Goal: Information Seeking & Learning: Find specific fact

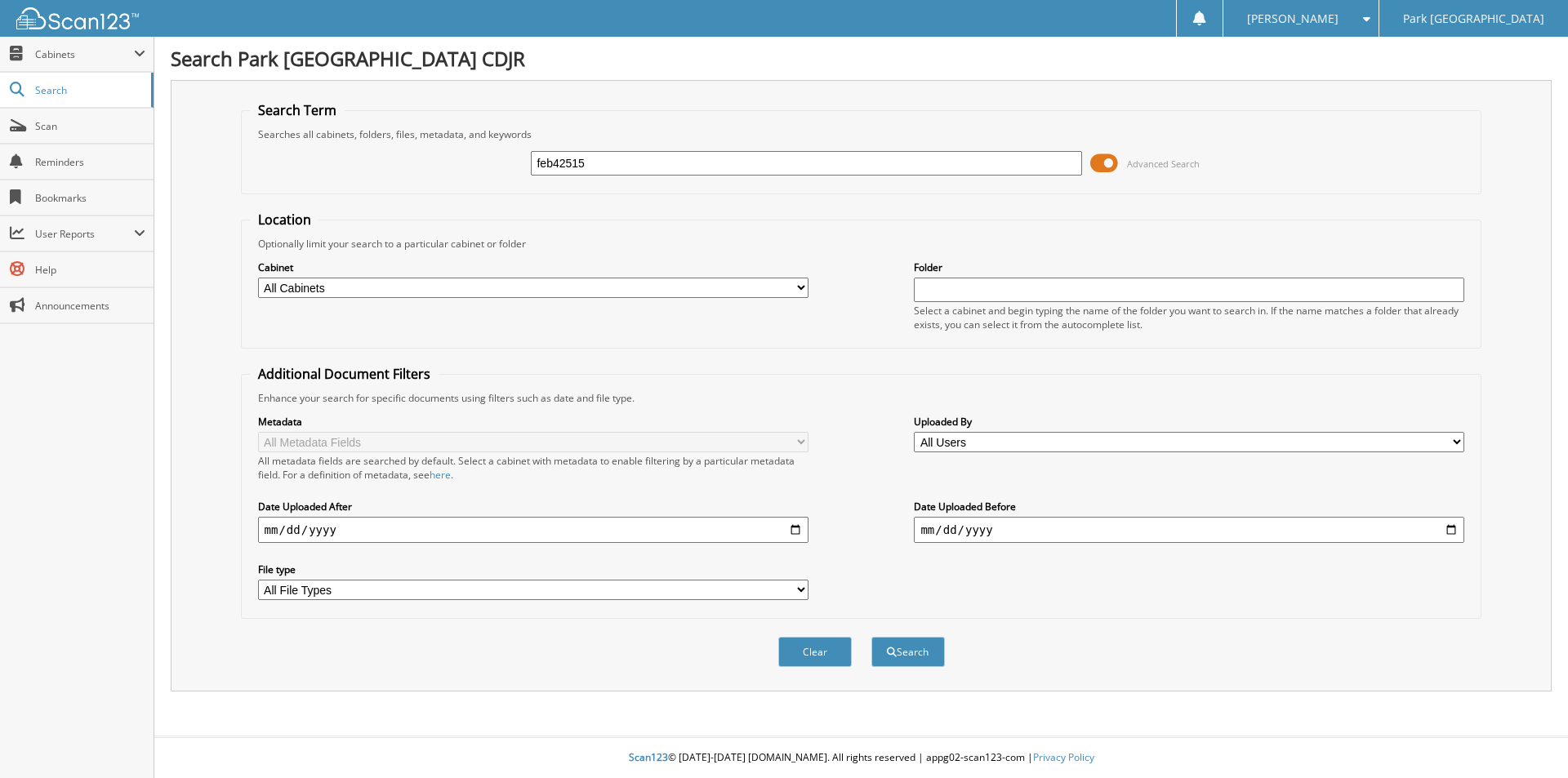
type input "feb42515"
click at [871, 637] on button "Search" at bounding box center [908, 652] width 74 height 30
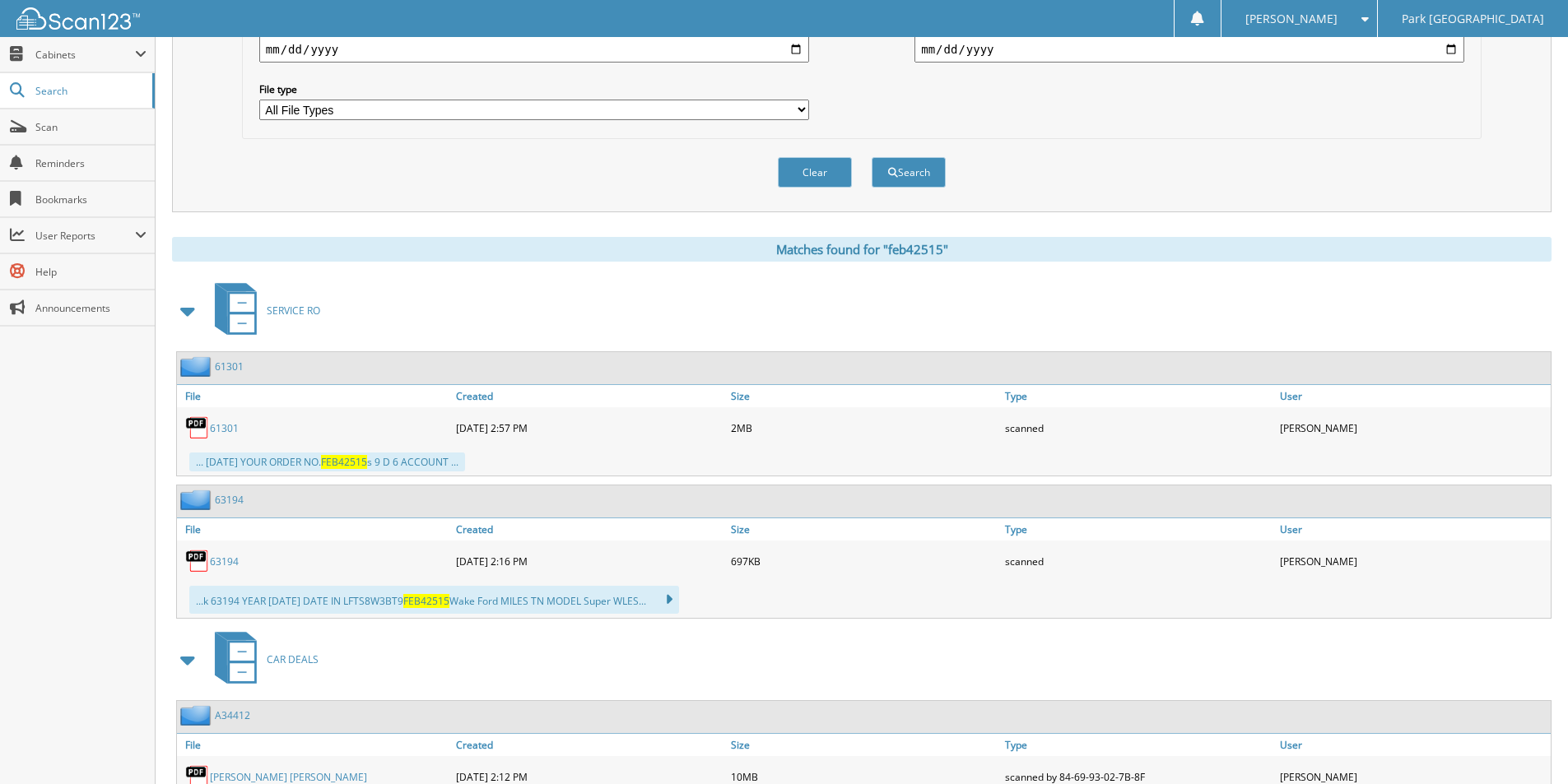
scroll to position [494, 0]
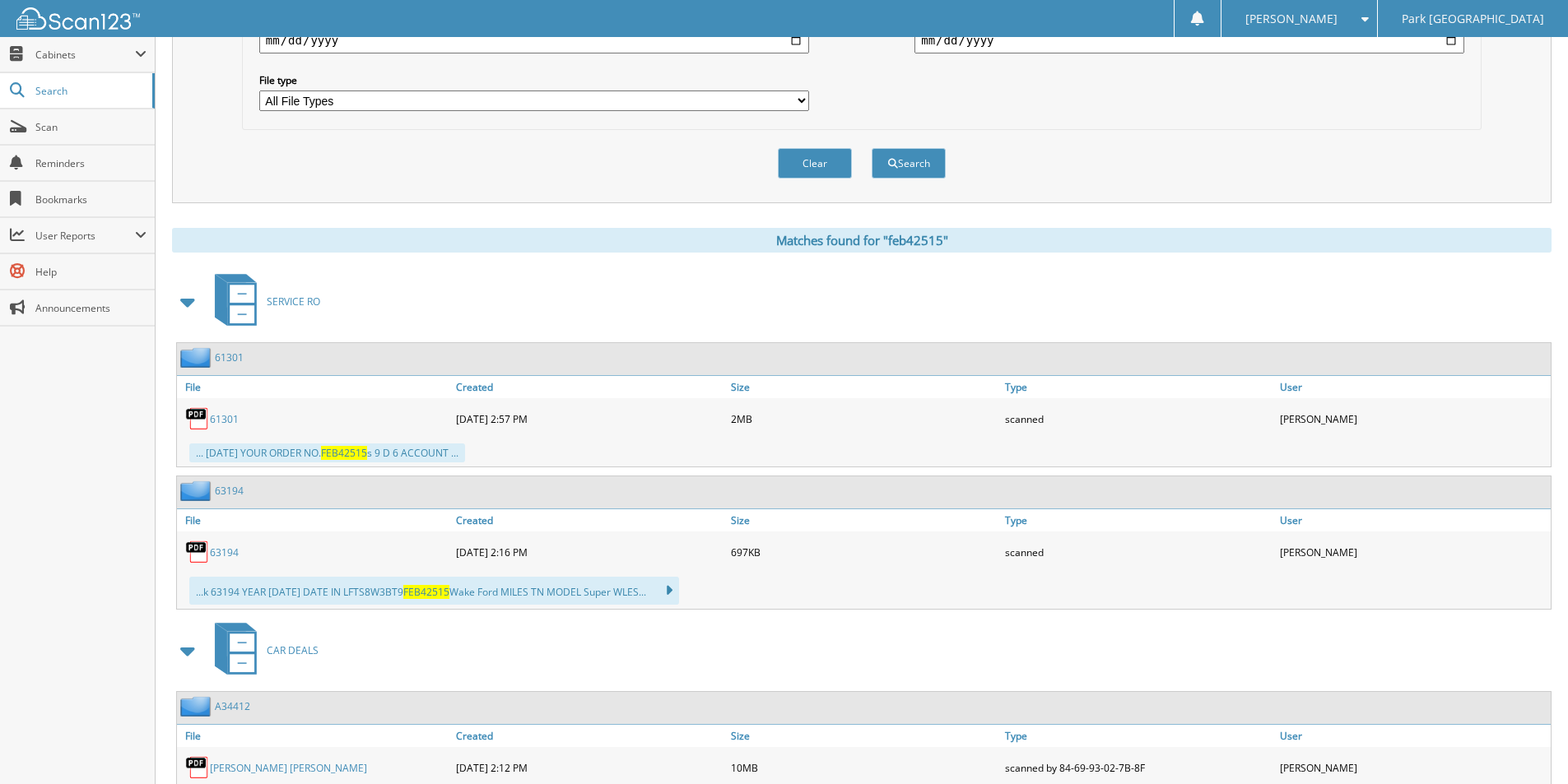
click at [199, 426] on img at bounding box center [197, 419] width 25 height 25
click at [215, 426] on link "61301" at bounding box center [224, 420] width 29 height 14
click at [215, 559] on link "63194" at bounding box center [224, 553] width 29 height 14
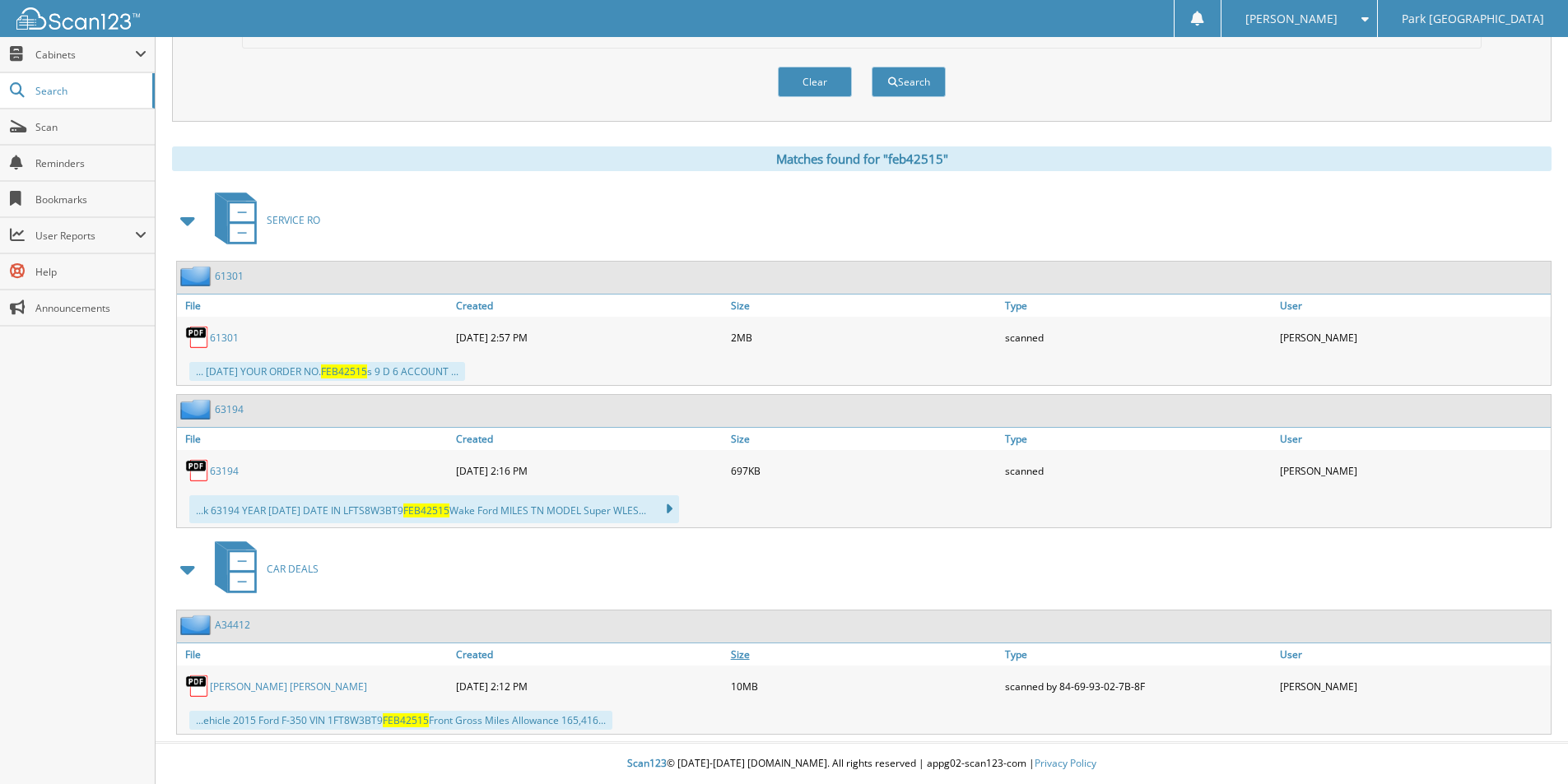
scroll to position [590, 0]
click at [226, 684] on link "STEVEN MARK SMITH" at bounding box center [289, 687] width 157 height 14
click at [223, 682] on link "STEVEN MARK SMITH" at bounding box center [289, 687] width 157 height 14
